Goal: Information Seeking & Learning: Learn about a topic

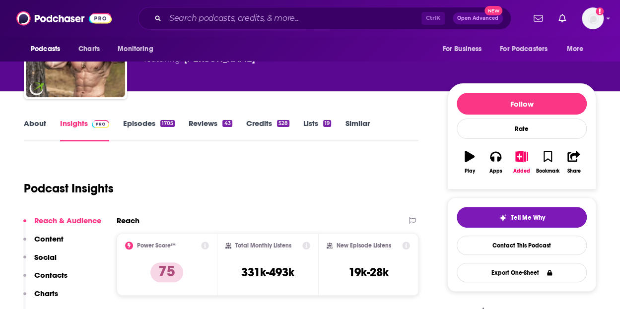
scroll to position [64, 0]
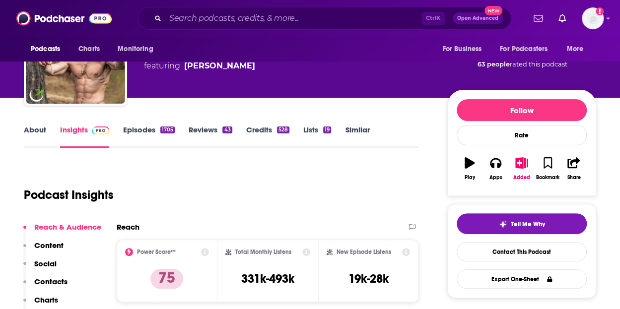
click at [36, 129] on link "About" at bounding box center [35, 136] width 22 height 23
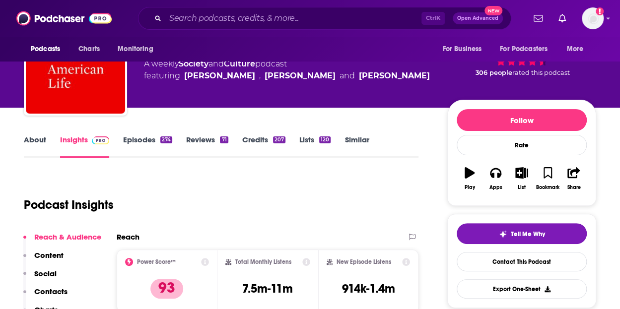
scroll to position [53, 0]
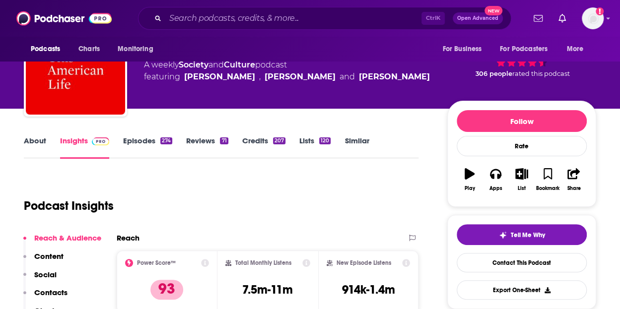
click at [38, 140] on link "About" at bounding box center [35, 147] width 22 height 23
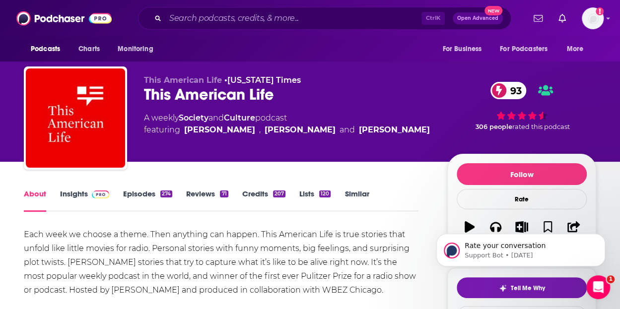
click at [76, 192] on link "Insights" at bounding box center [84, 200] width 49 height 23
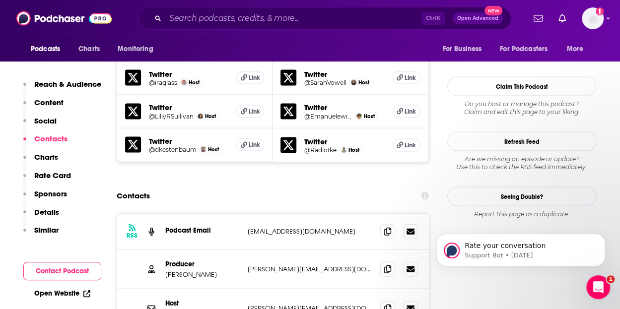
scroll to position [1037, 0]
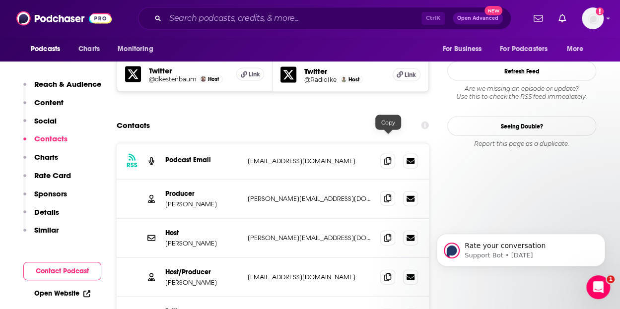
click at [385, 195] on icon at bounding box center [388, 199] width 7 height 8
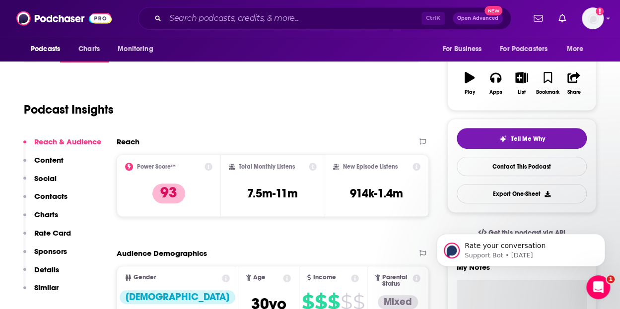
scroll to position [0, 0]
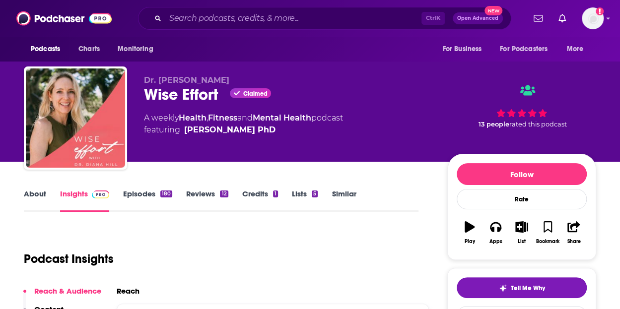
scroll to position [39, 0]
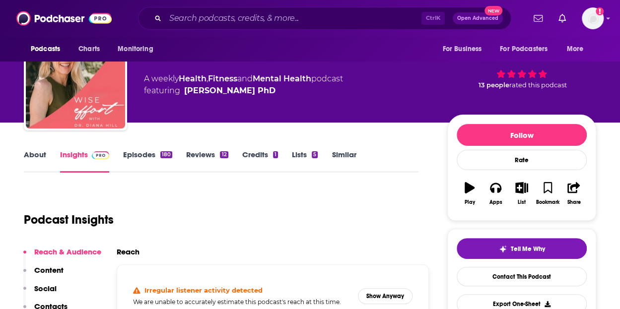
click at [24, 158] on link "About" at bounding box center [35, 161] width 22 height 23
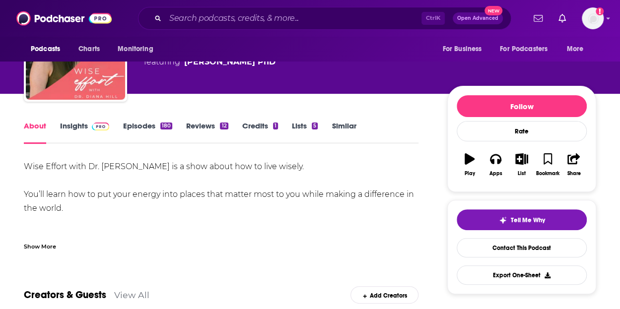
scroll to position [72, 0]
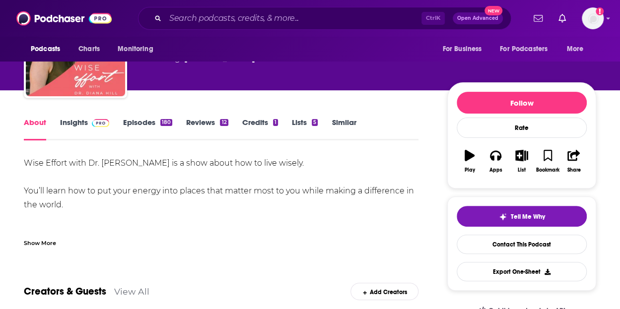
click at [136, 122] on link "Episodes 180" at bounding box center [147, 129] width 49 height 23
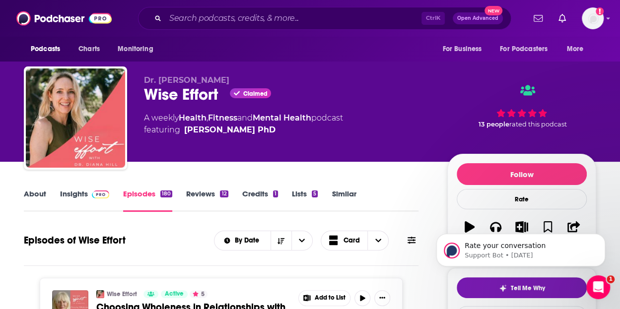
click at [71, 195] on link "Insights" at bounding box center [84, 200] width 49 height 23
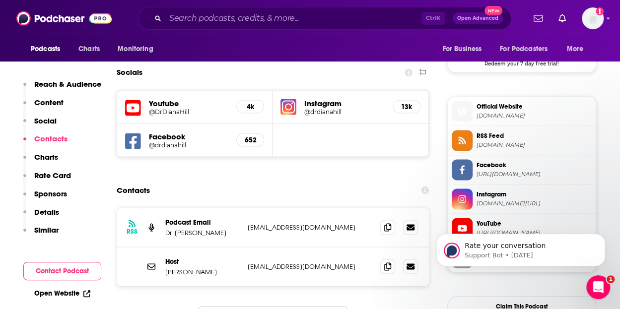
scroll to position [839, 0]
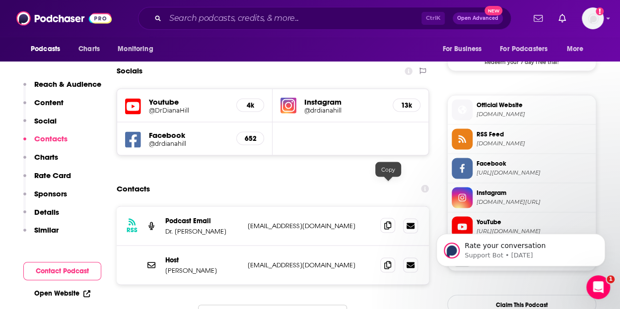
click at [386, 218] on span at bounding box center [388, 225] width 15 height 15
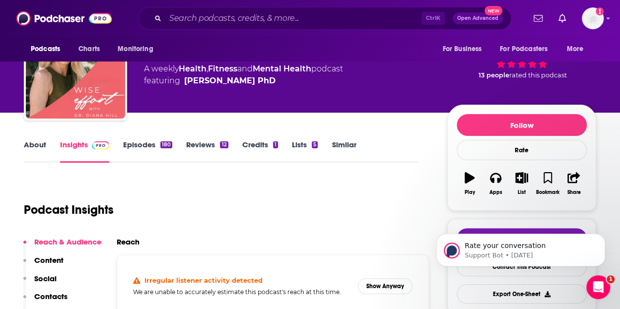
scroll to position [0, 0]
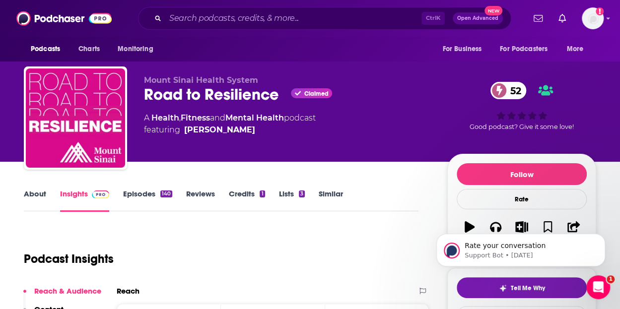
click at [37, 195] on link "About" at bounding box center [35, 200] width 22 height 23
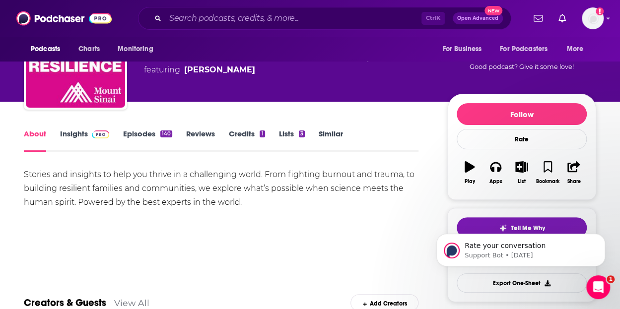
scroll to position [61, 0]
